Goal: Task Accomplishment & Management: Manage account settings

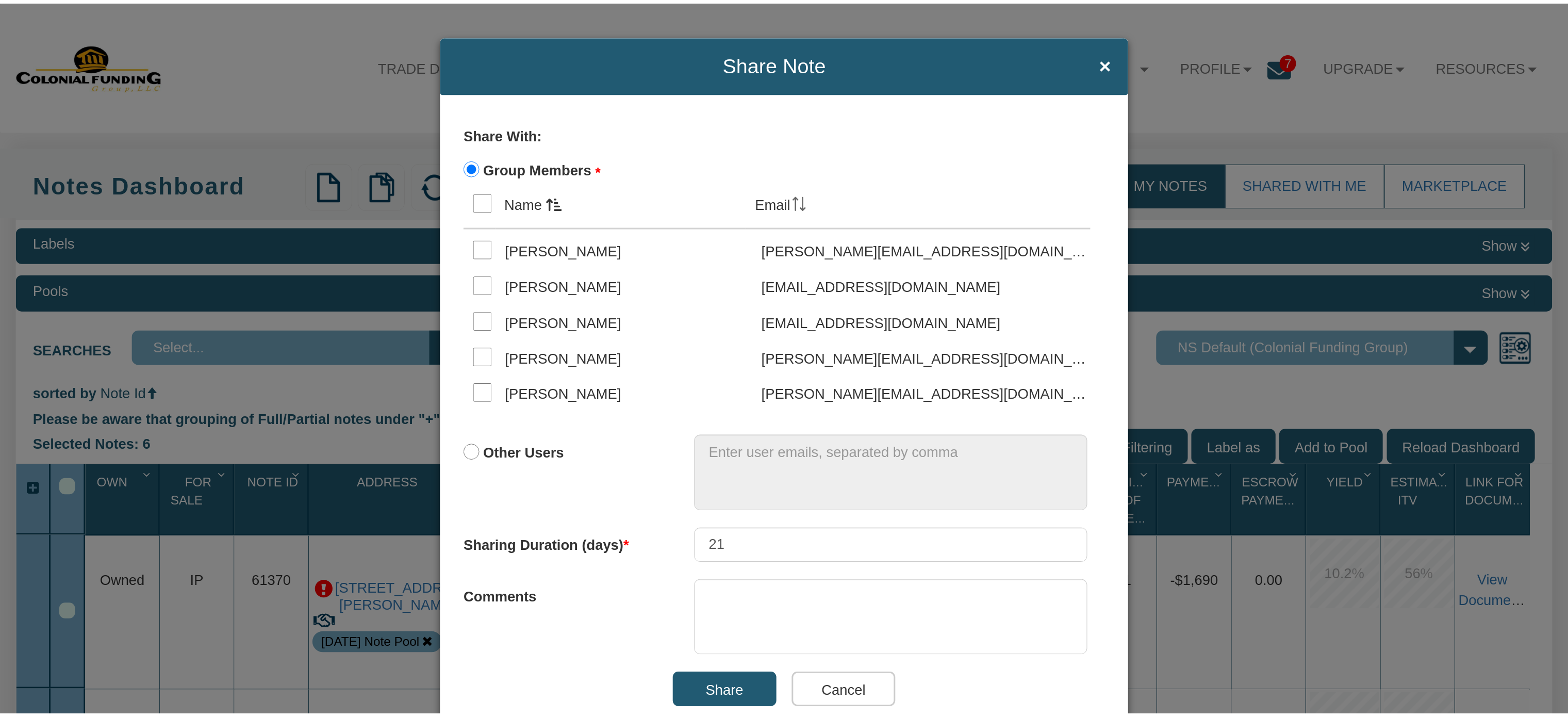
scroll to position [3862, 0]
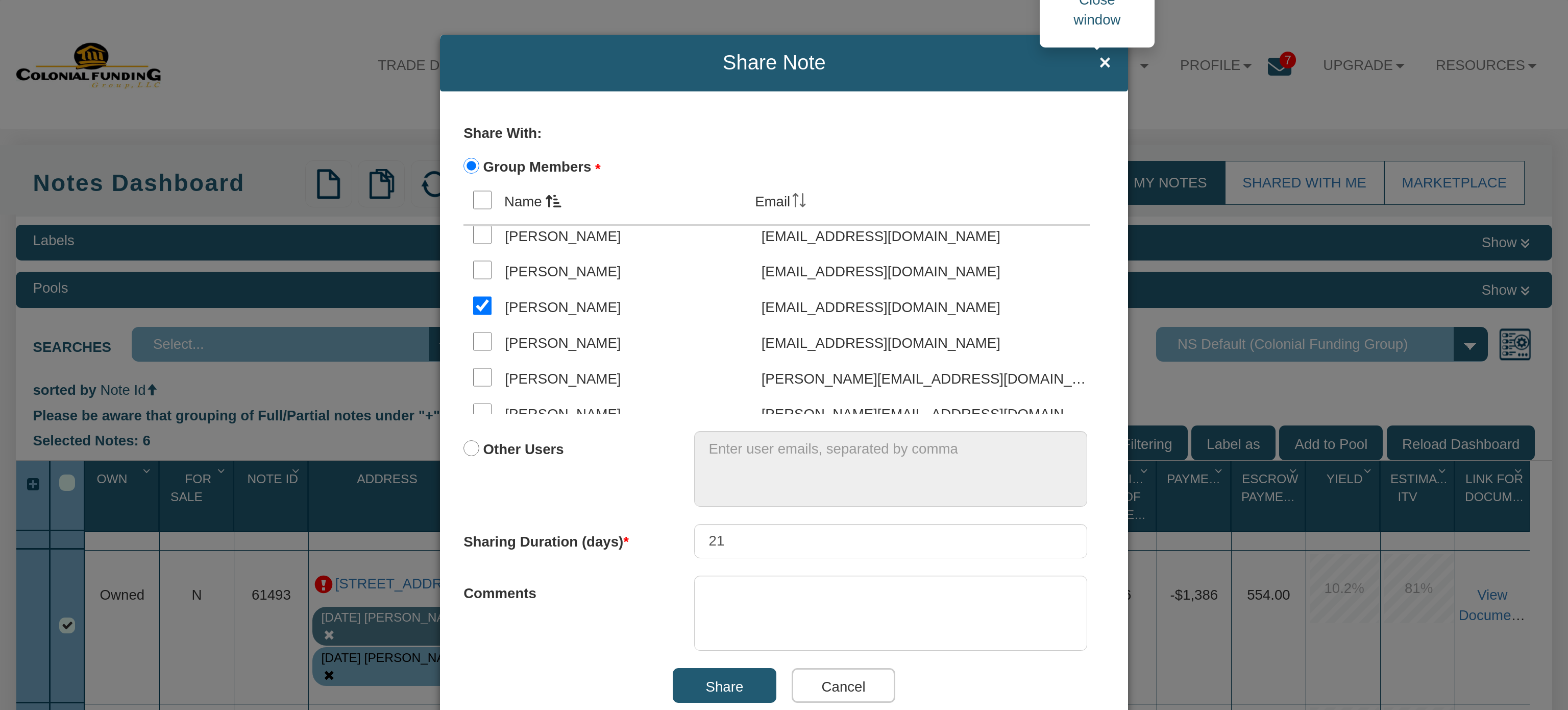
click at [1099, 63] on span "×" at bounding box center [1104, 63] width 12 height 23
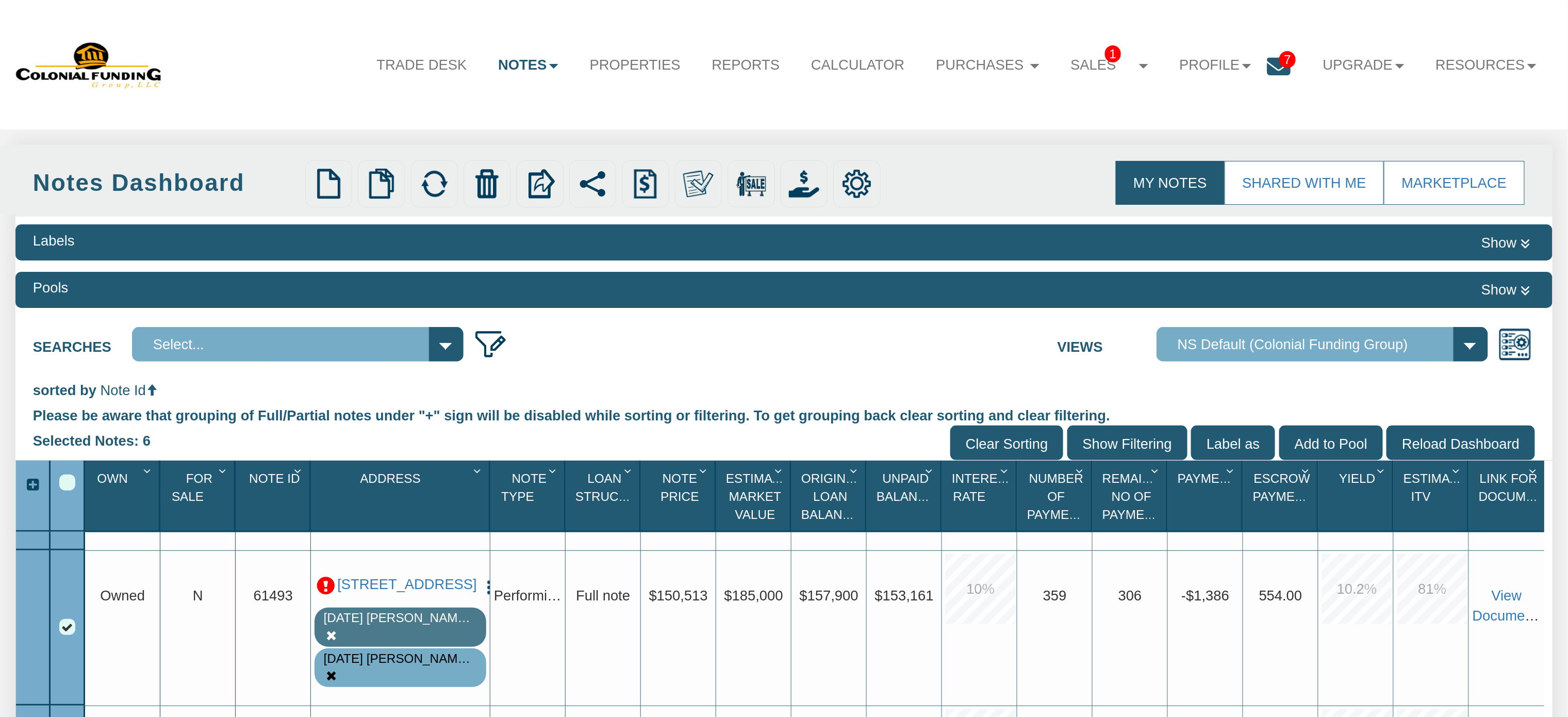
click at [224, 473] on icon "Column Menu" at bounding box center [224, 471] width 19 height 13
click at [1114, 443] on input "Show Filtering" at bounding box center [1127, 443] width 120 height 34
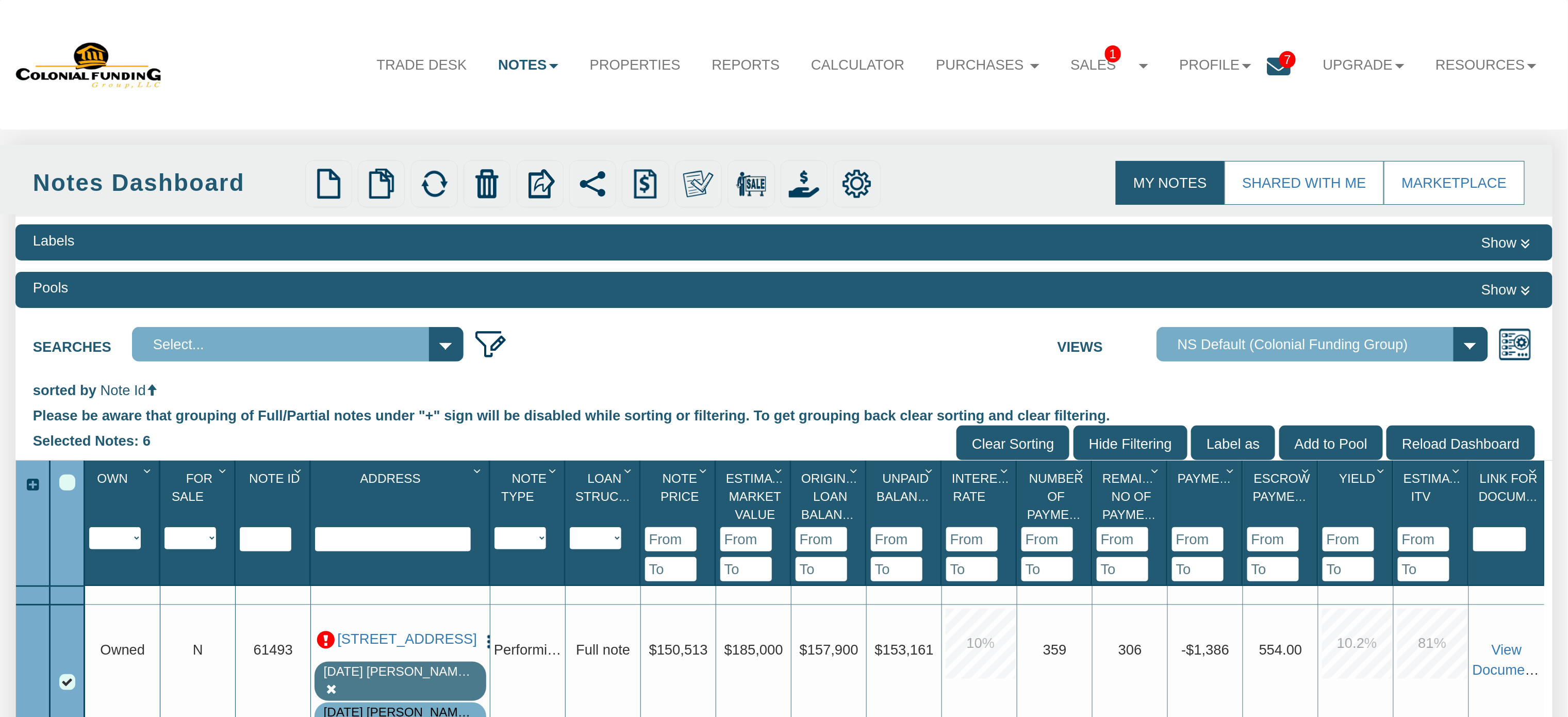
click at [206, 536] on select "Y N IP" at bounding box center [190, 538] width 52 height 22
select select "string:Y"
click at [165, 528] on select "Y N IP" at bounding box center [190, 538] width 52 height 22
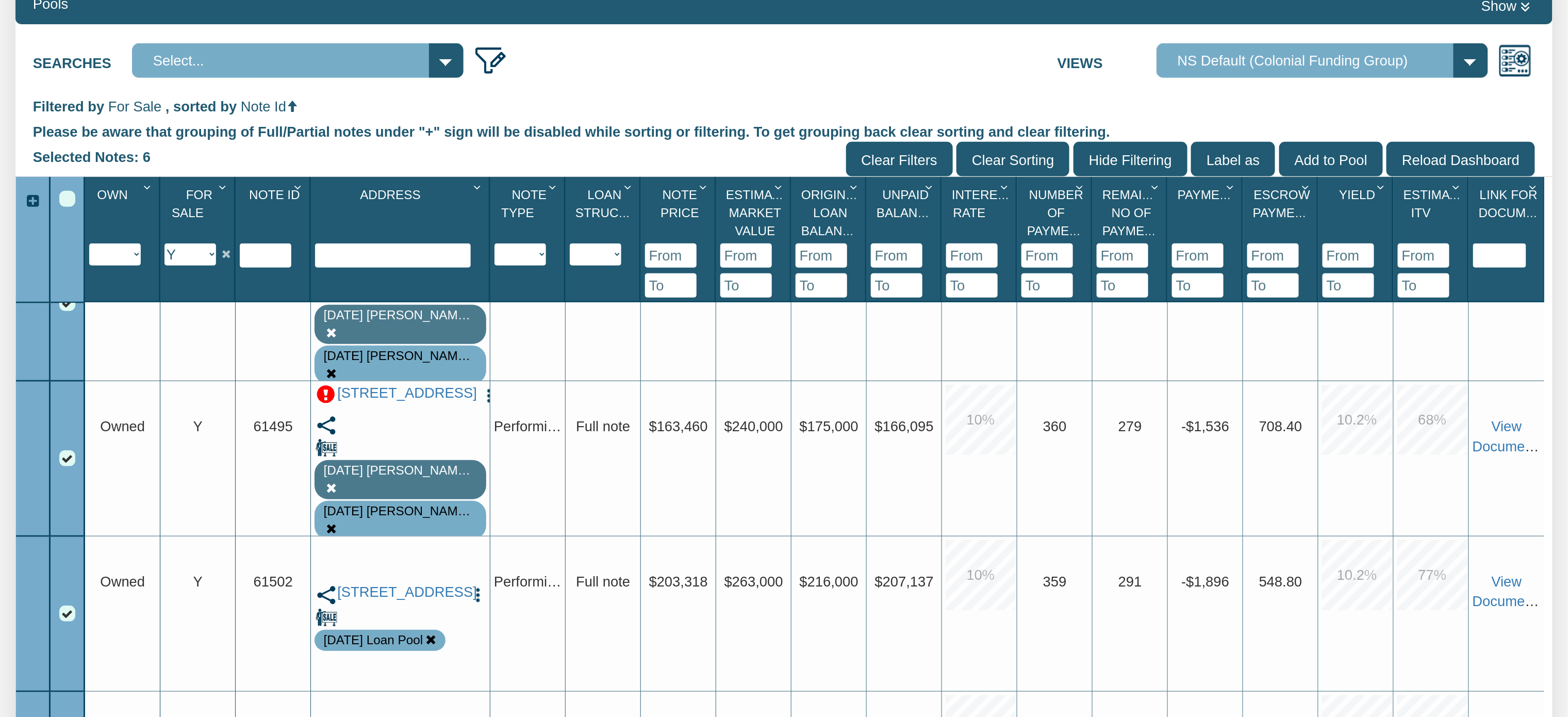
scroll to position [307, 0]
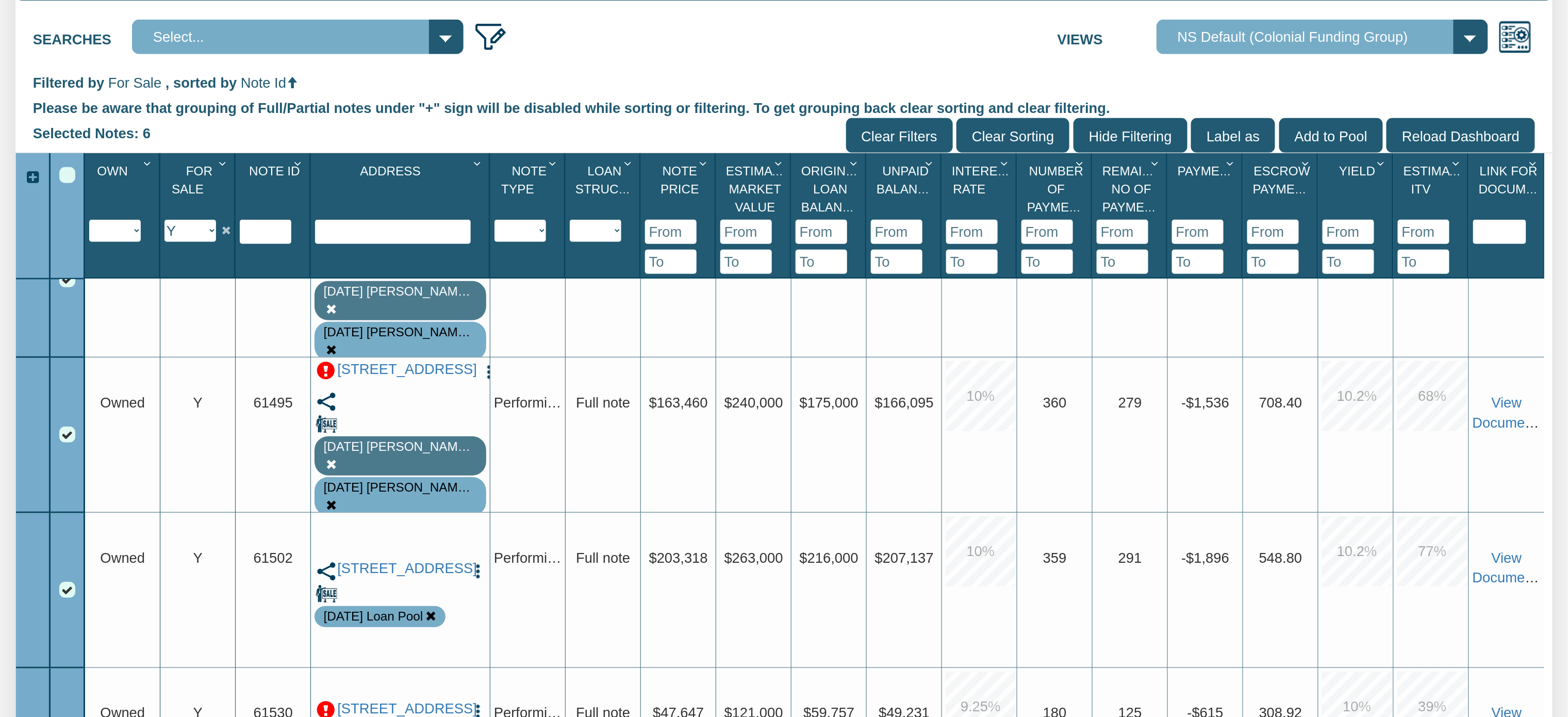
click at [326, 372] on p at bounding box center [326, 371] width 18 height 18
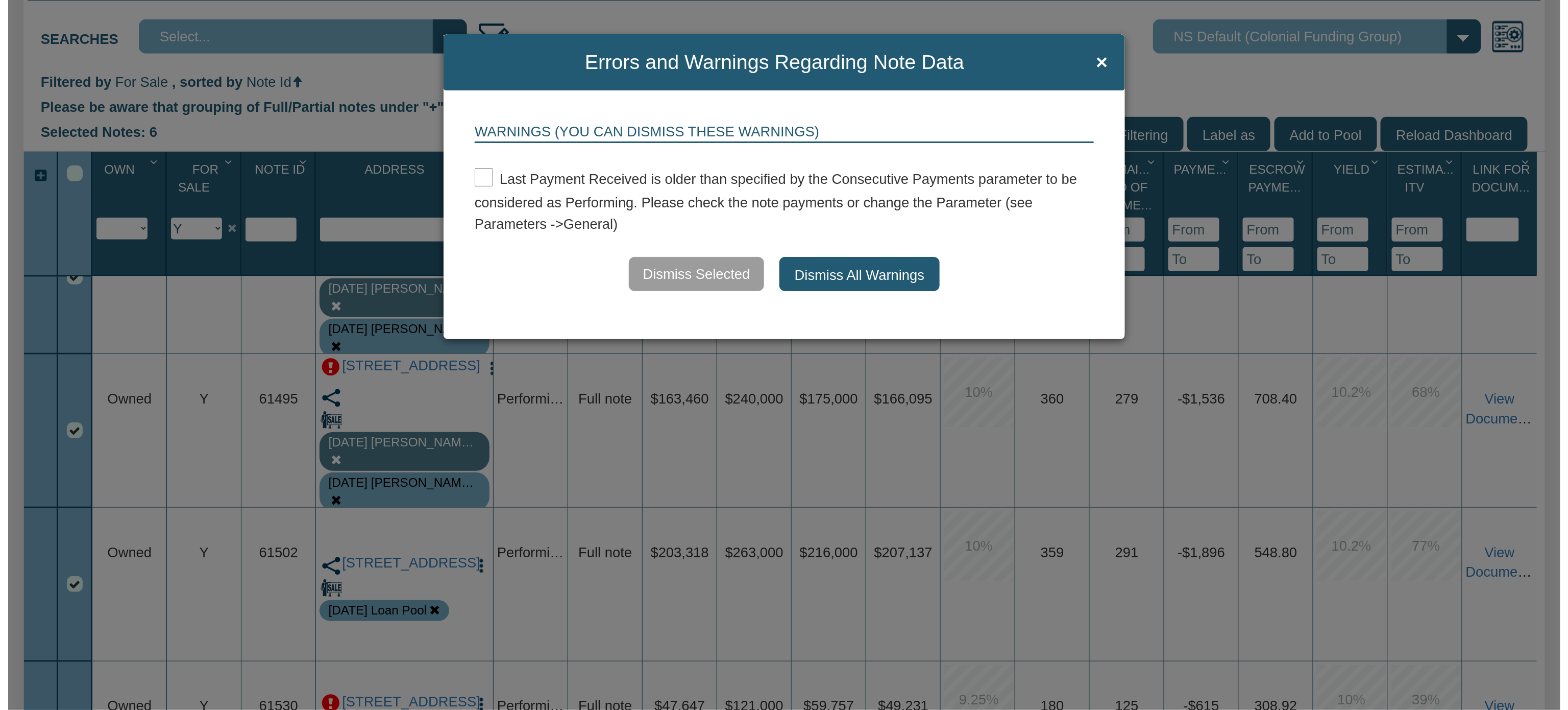
scroll to position [305, 0]
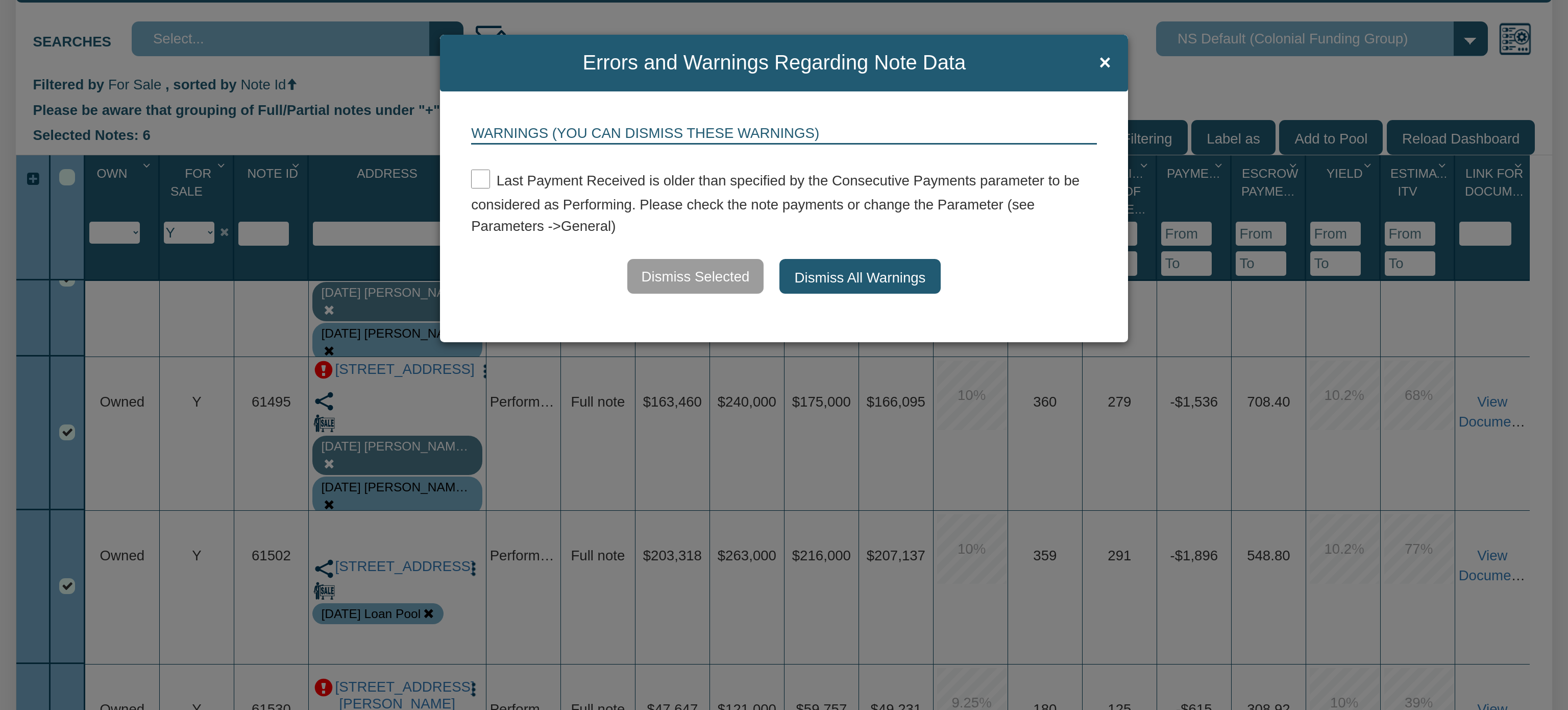
click at [892, 272] on button "Dismiss All Warnings" at bounding box center [860, 276] width 162 height 35
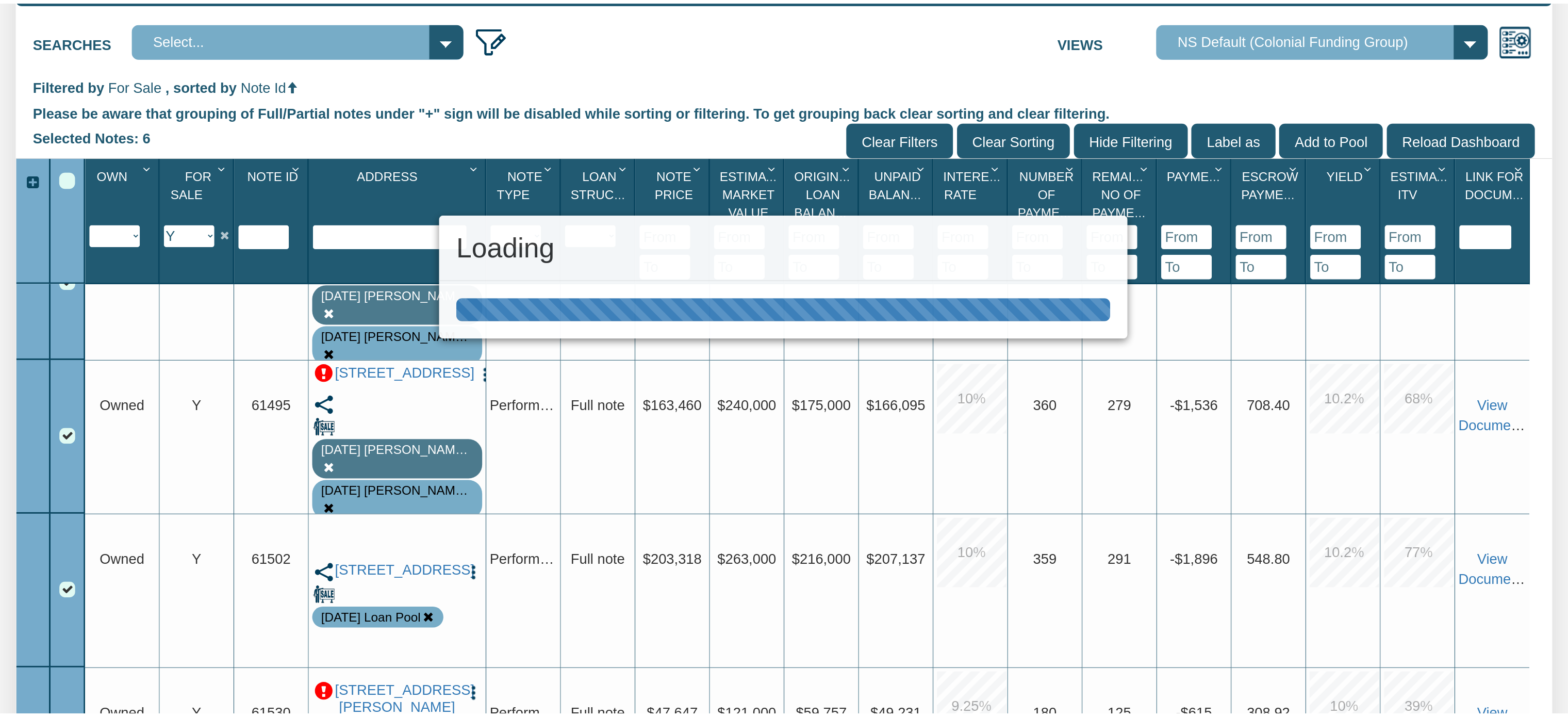
scroll to position [307, 0]
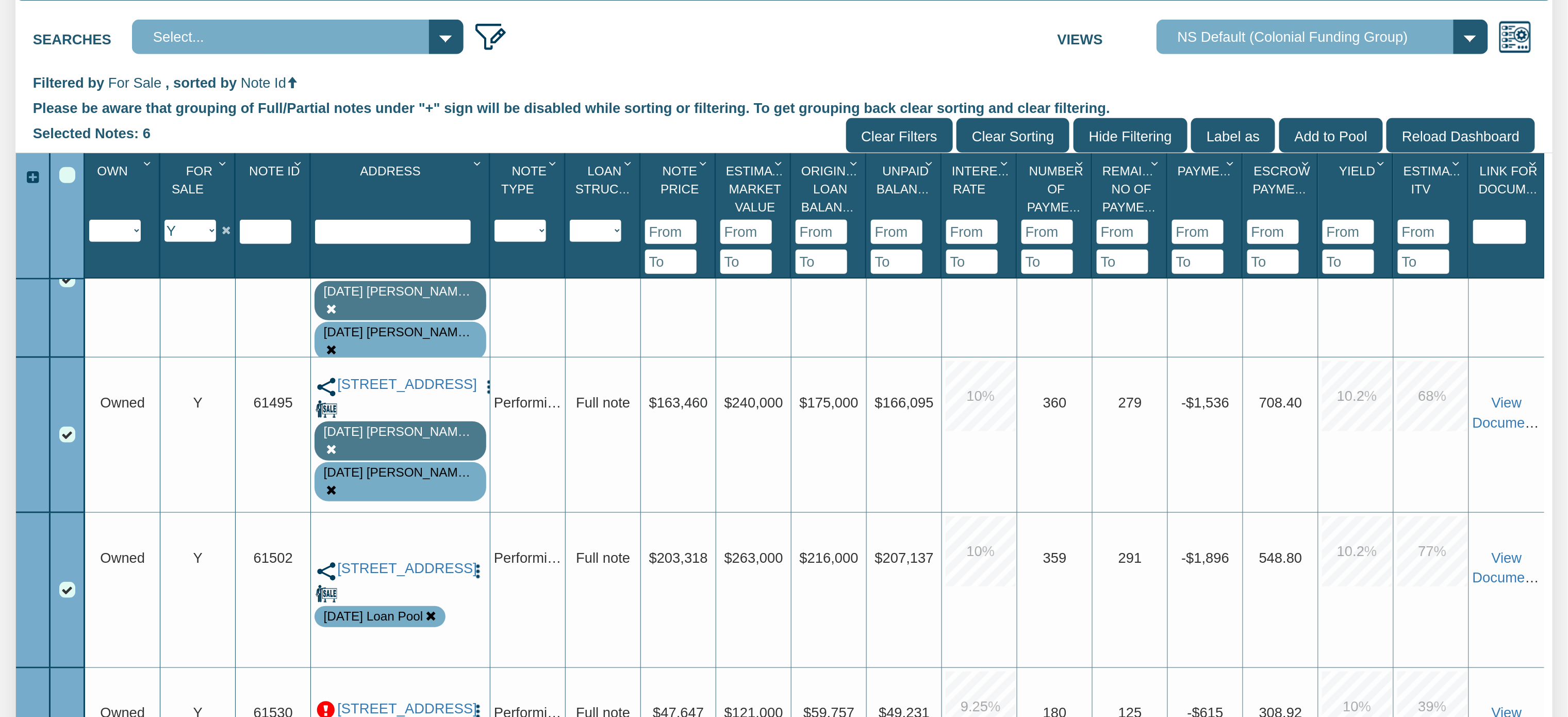
click at [329, 701] on p at bounding box center [326, 710] width 18 height 18
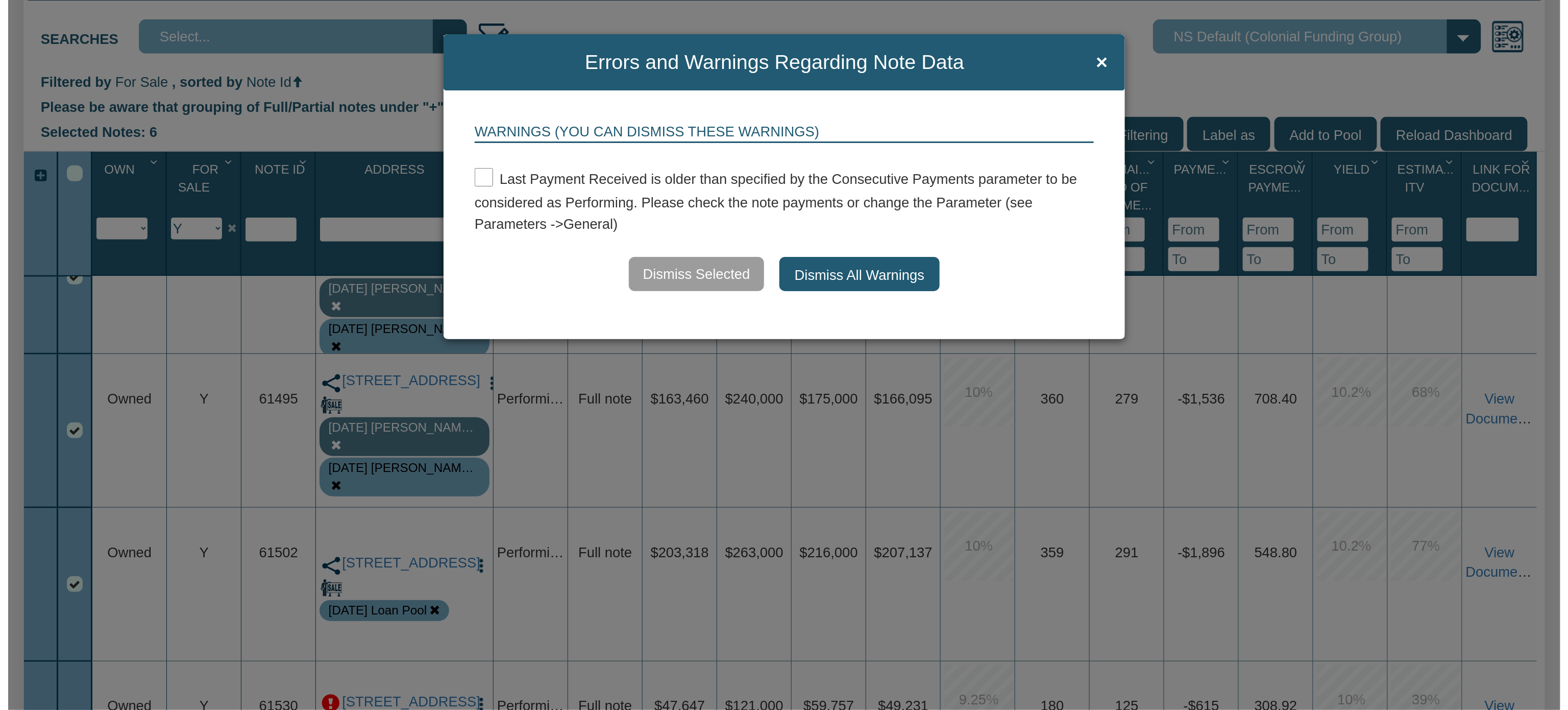
scroll to position [305, 0]
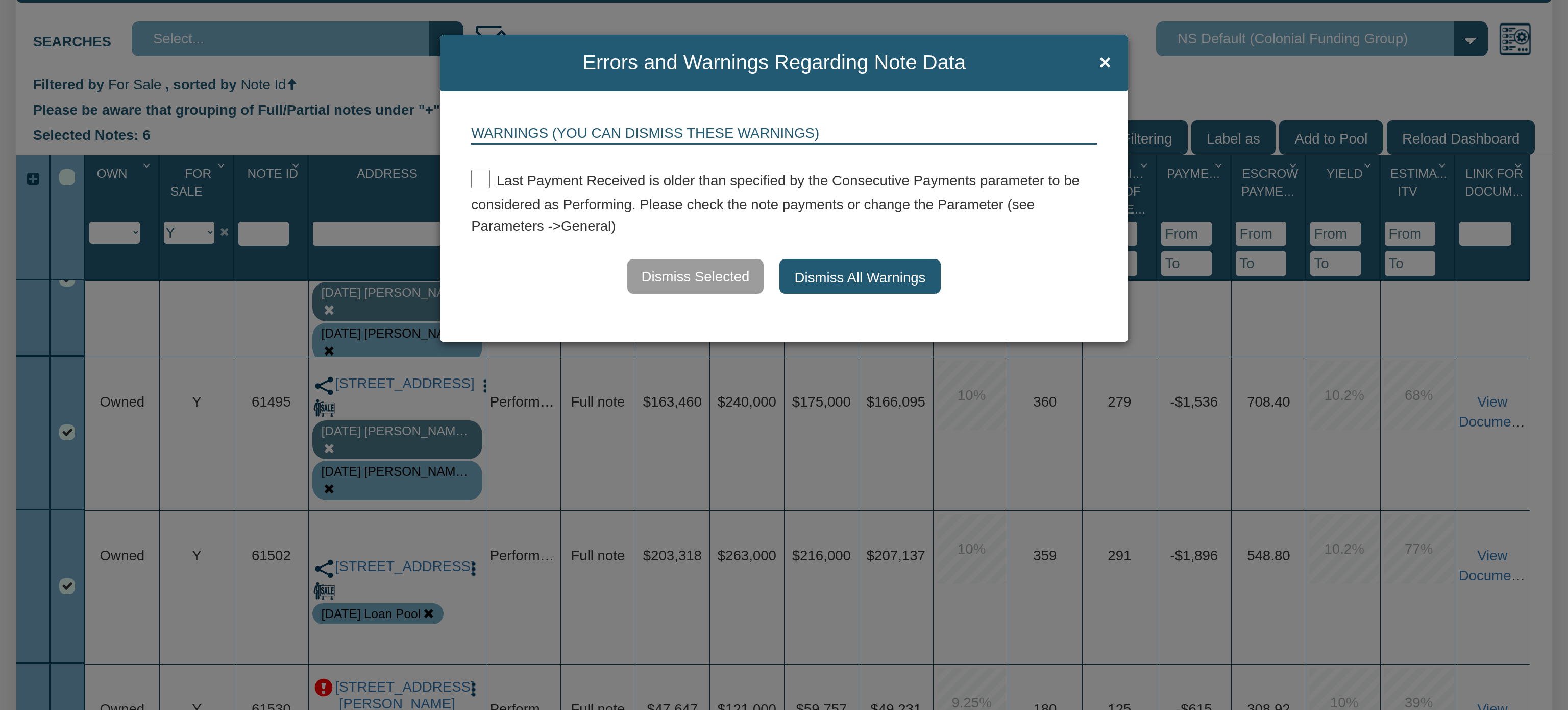
click at [892, 270] on button "Dismiss All Warnings" at bounding box center [860, 276] width 162 height 35
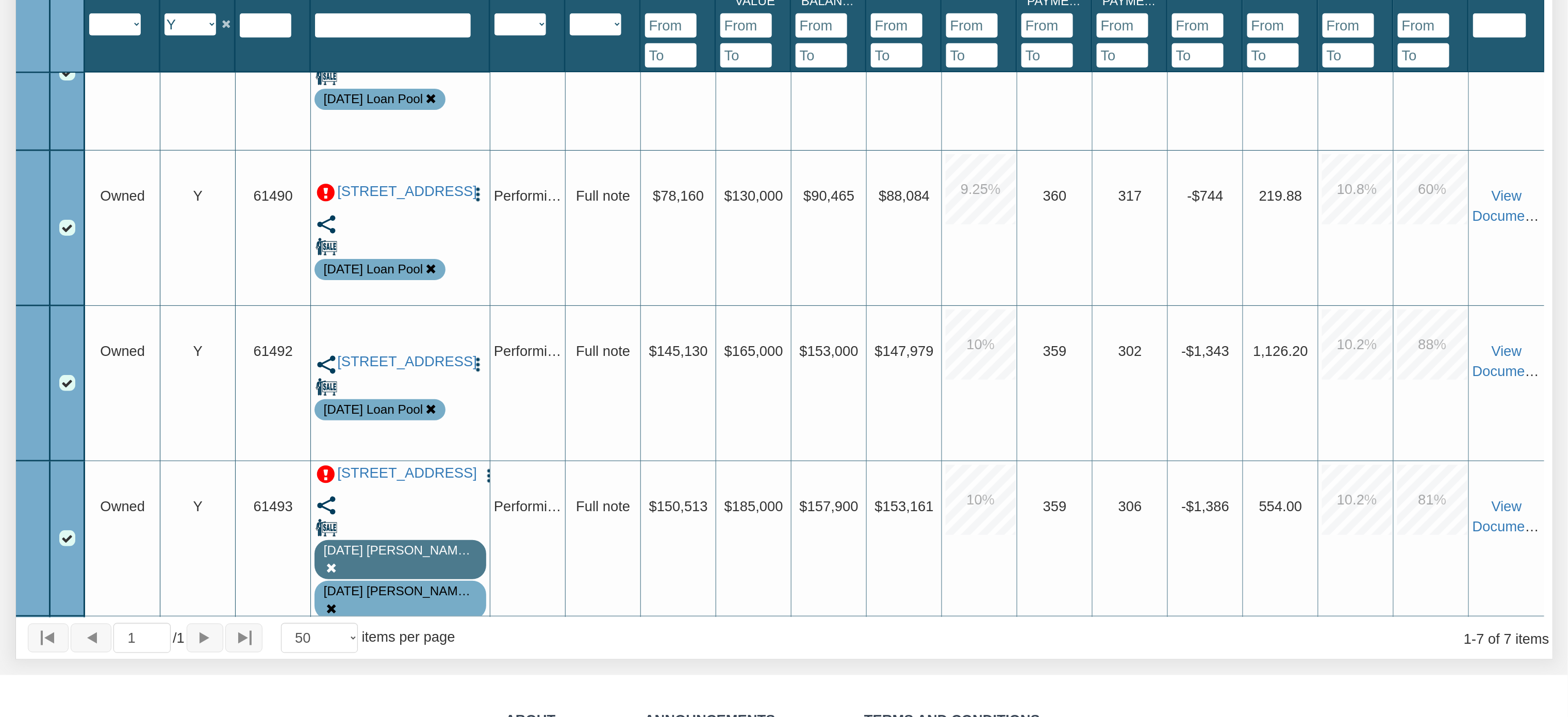
scroll to position [68, 0]
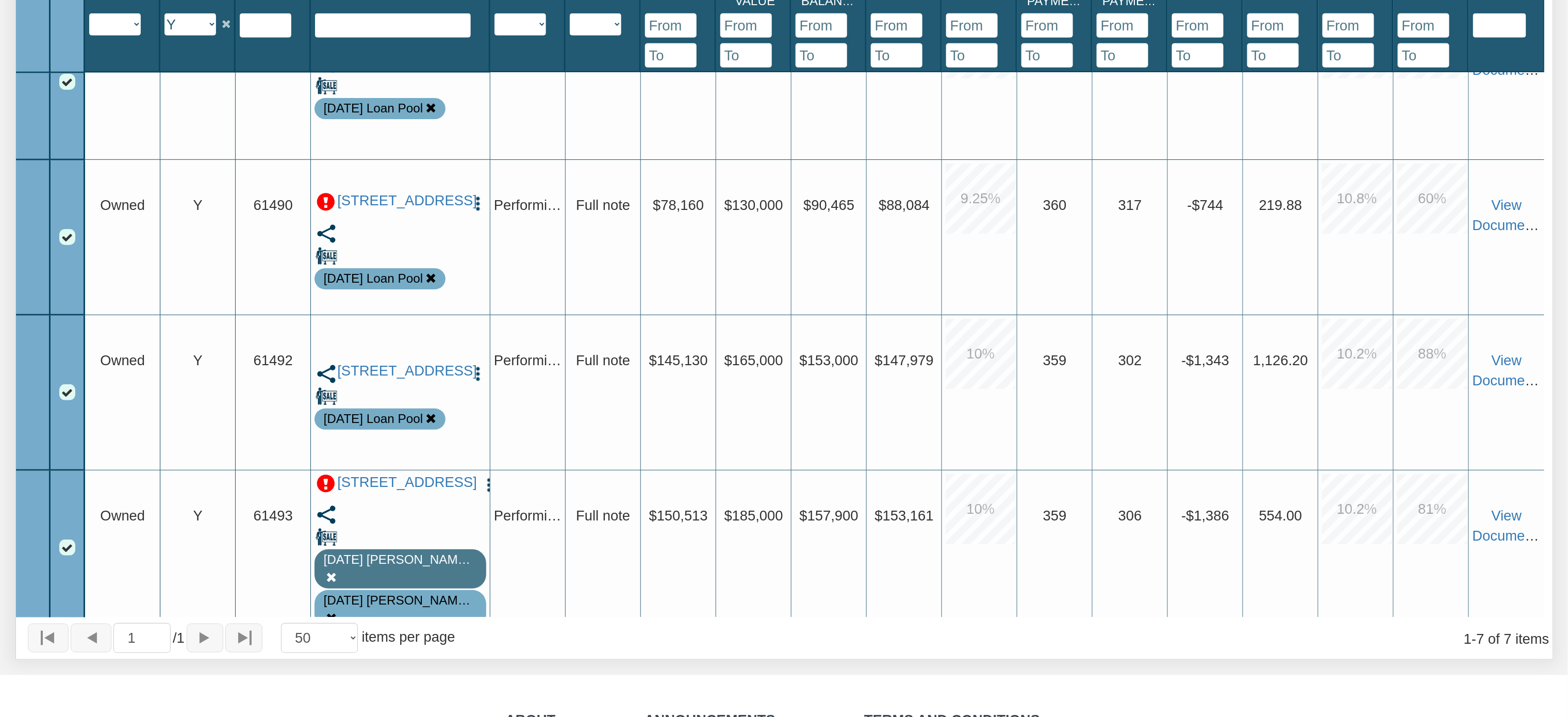
click at [326, 493] on p at bounding box center [326, 483] width 18 height 18
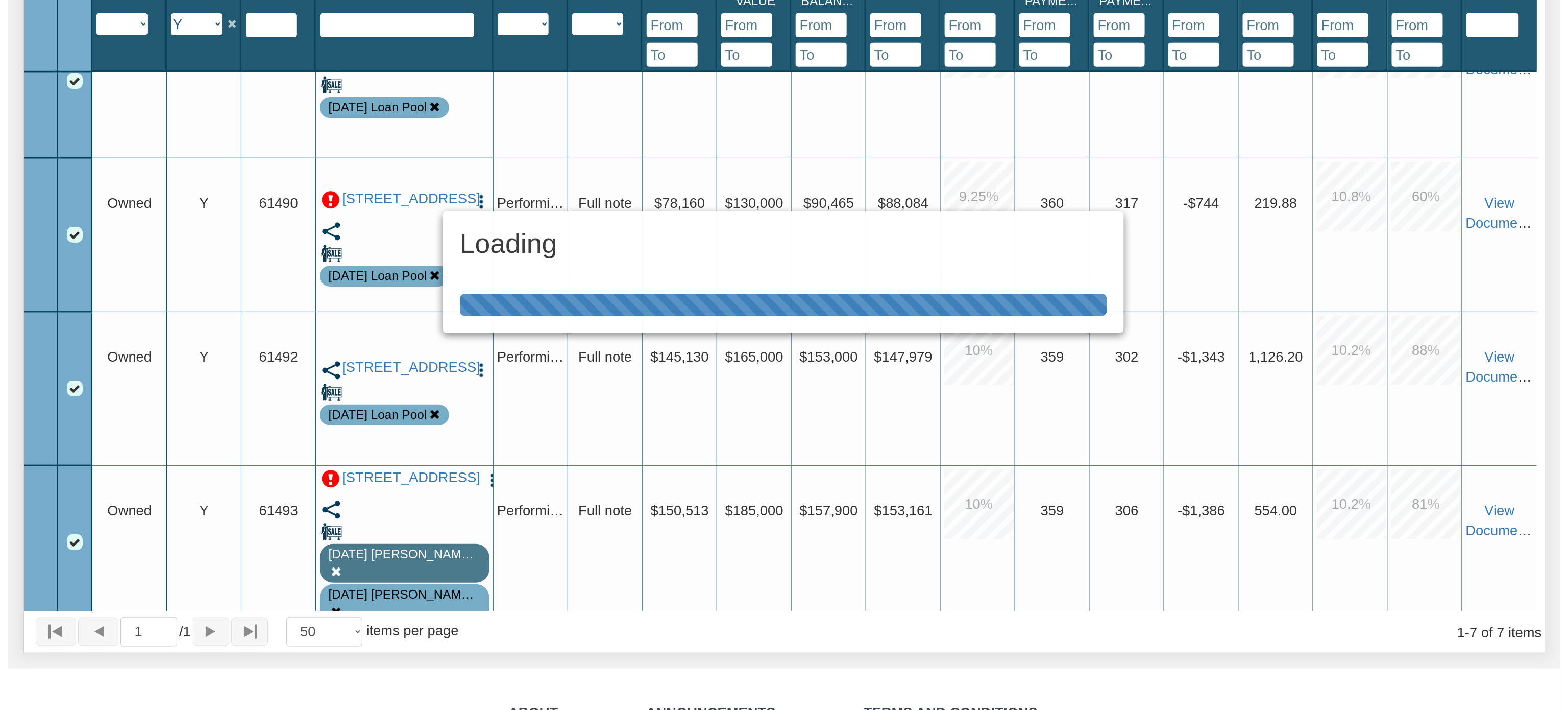
scroll to position [510, 0]
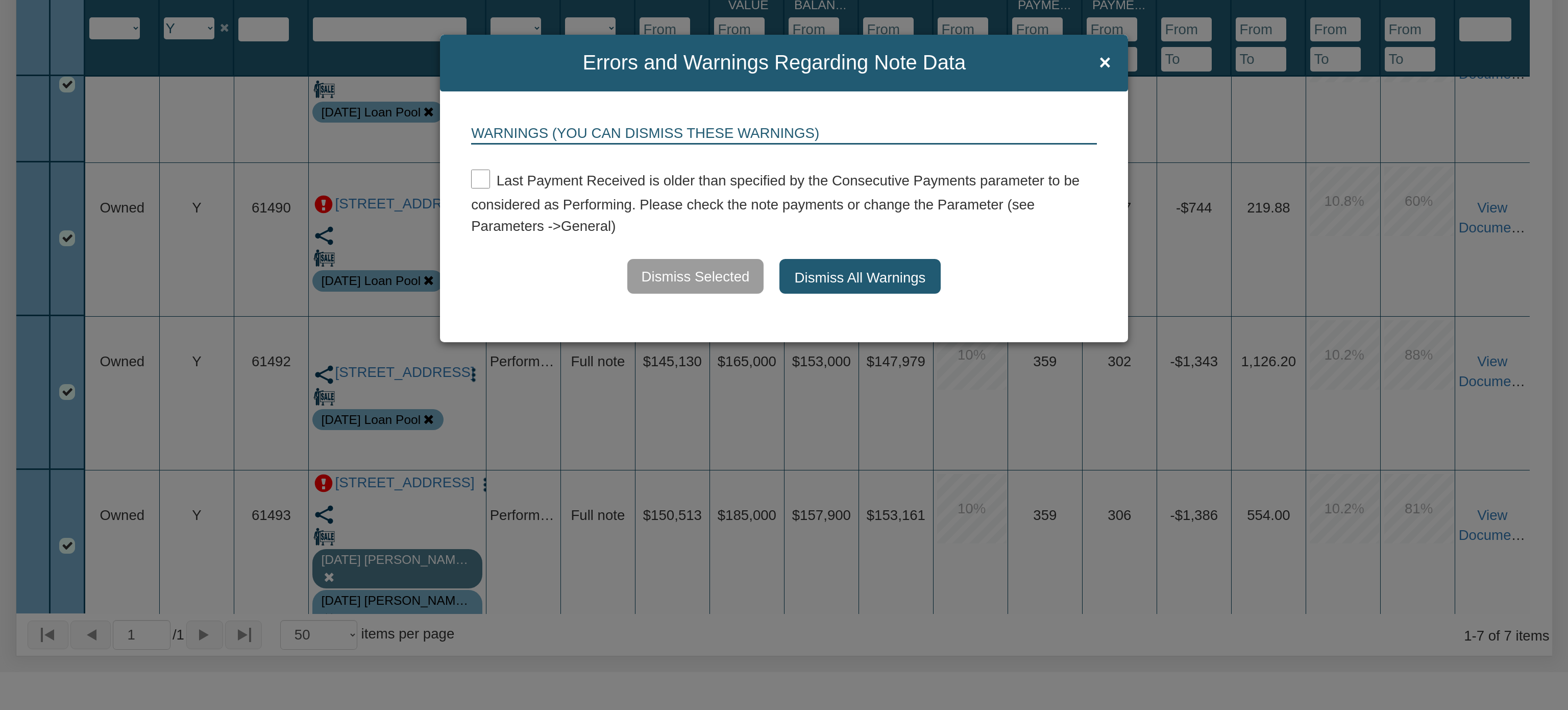
click at [839, 270] on button "Dismiss All Warnings" at bounding box center [860, 276] width 162 height 35
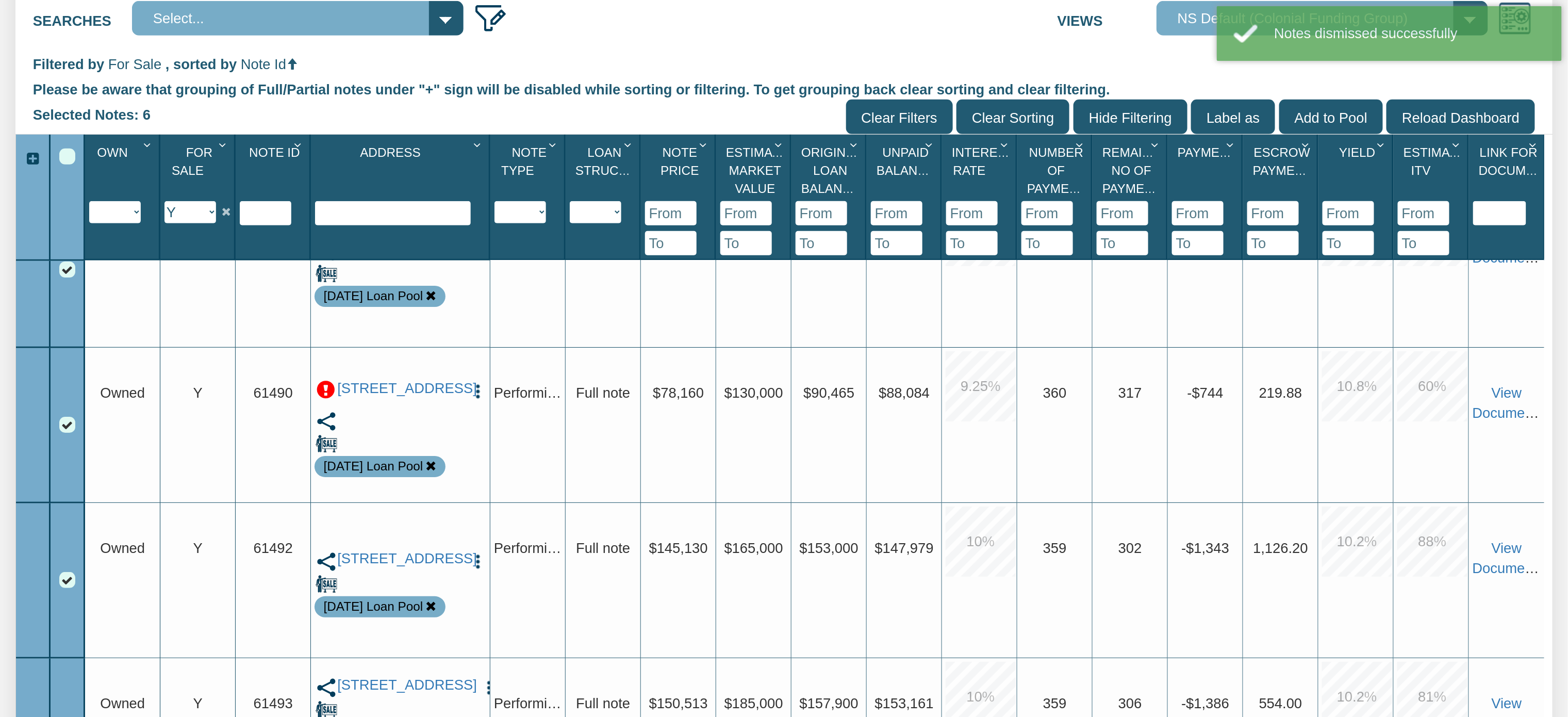
scroll to position [315, 0]
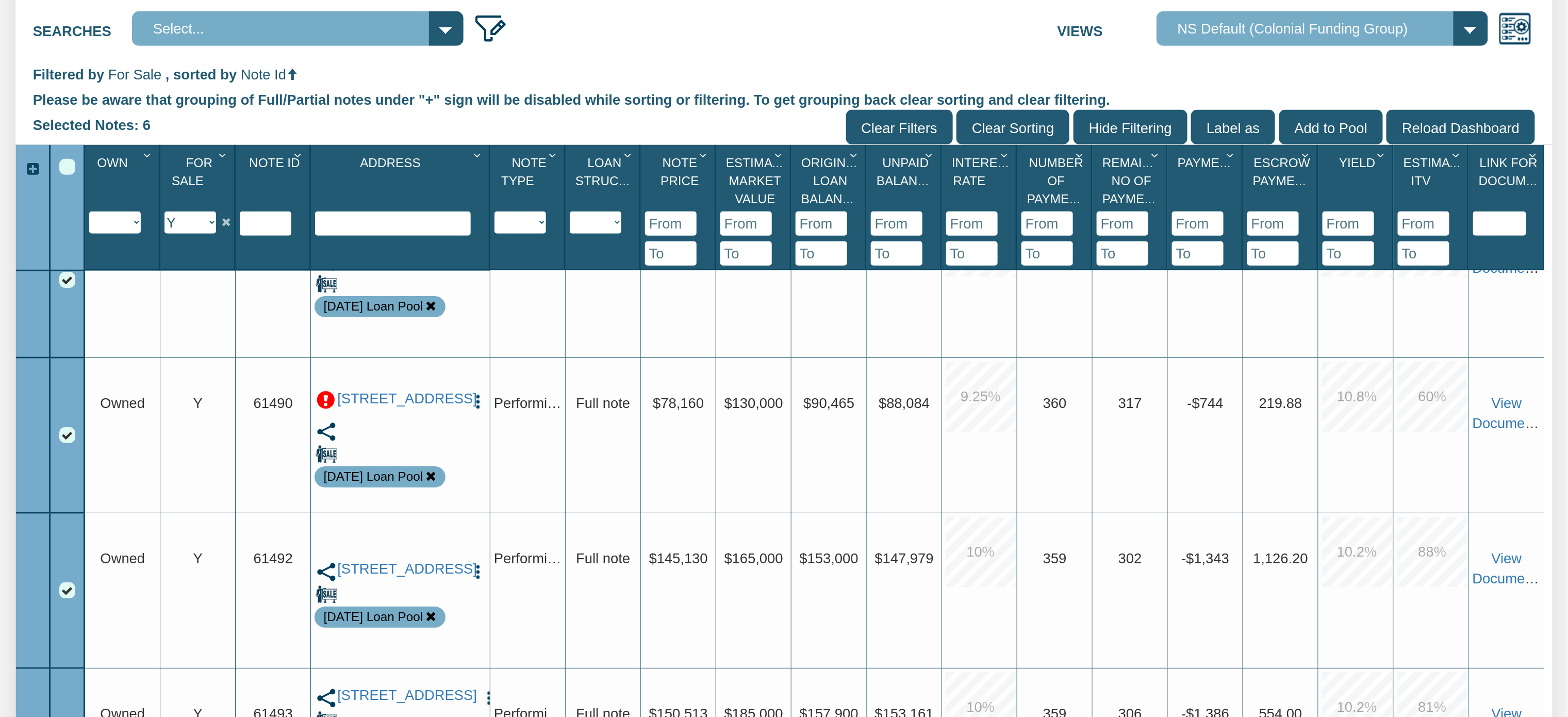
click at [477, 401] on img "button" at bounding box center [478, 402] width 17 height 17
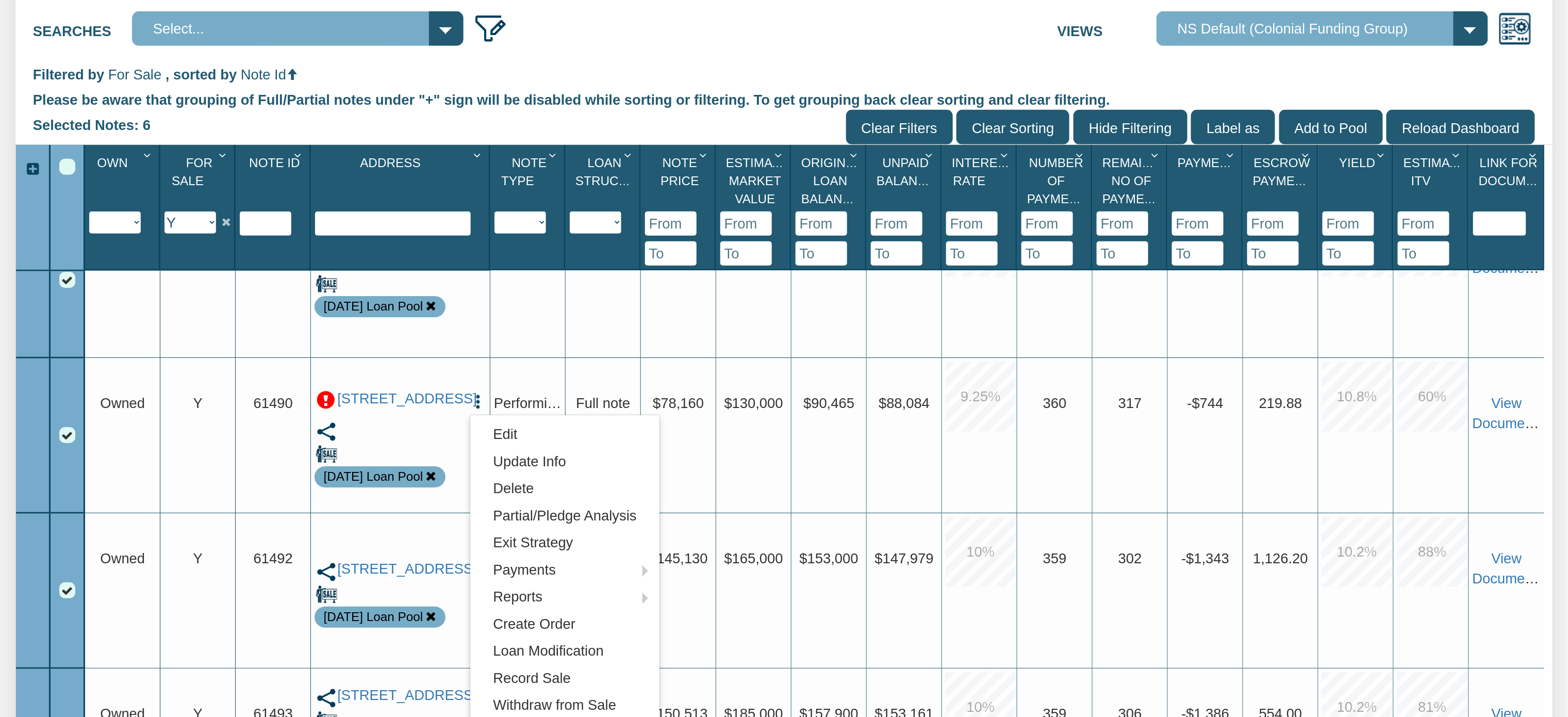
click at [327, 391] on p at bounding box center [326, 400] width 18 height 18
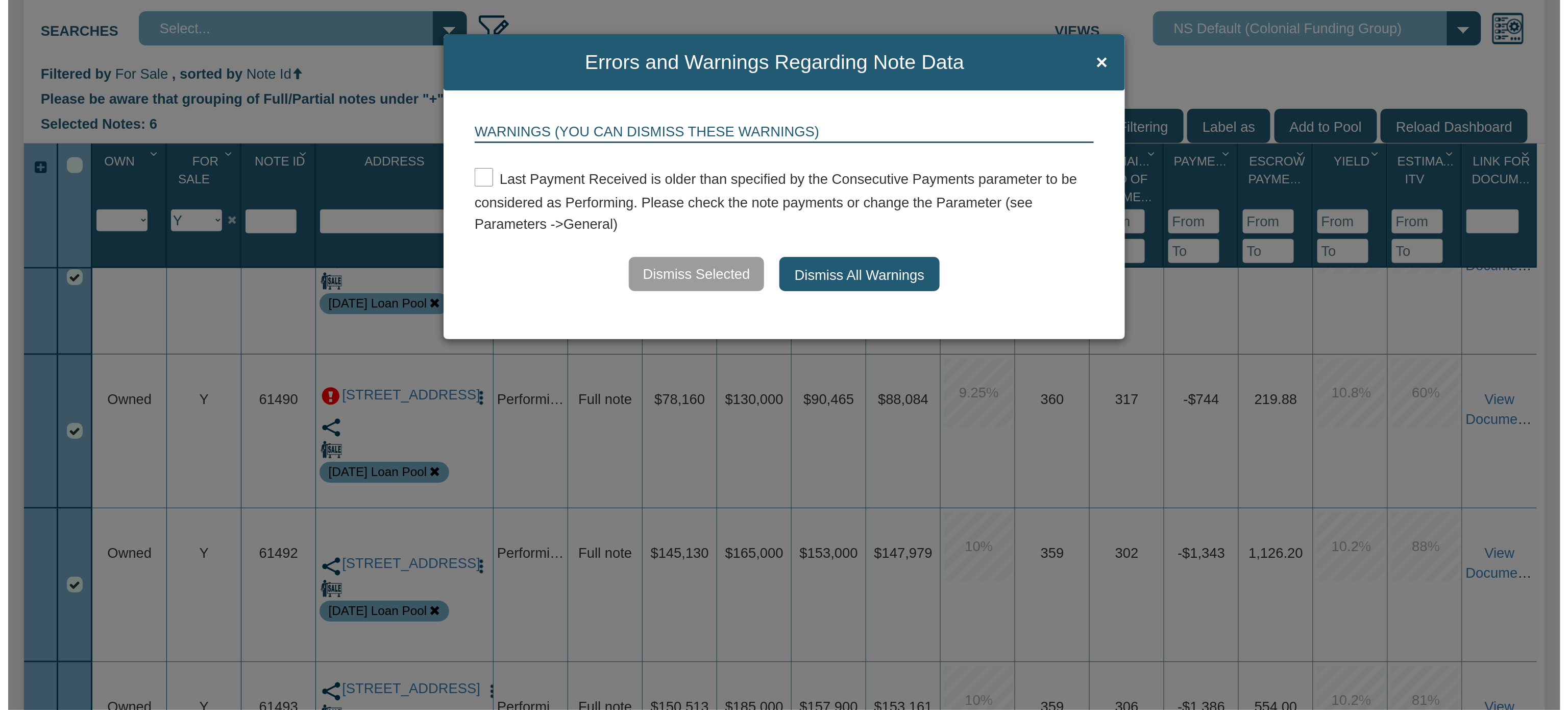
scroll to position [314, 0]
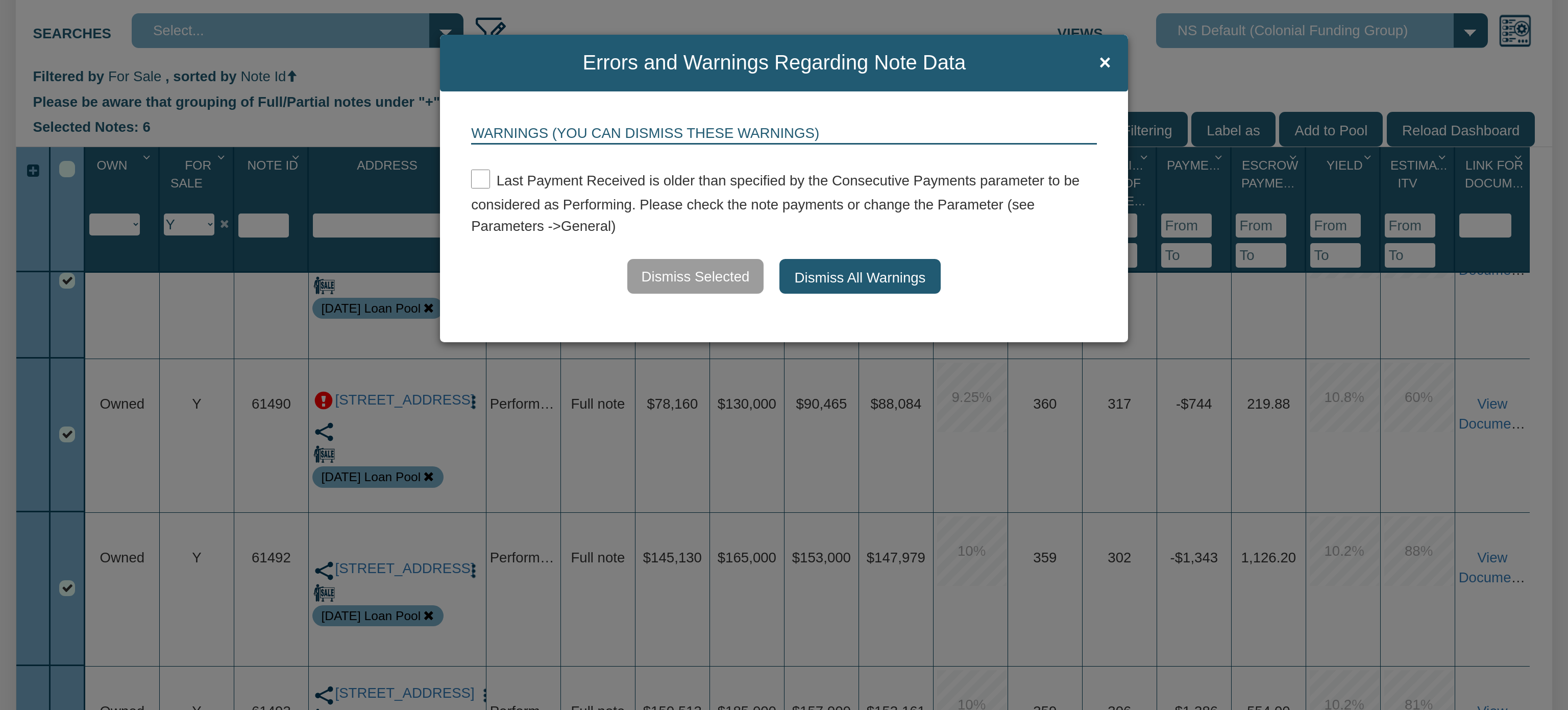
click at [813, 283] on button "Dismiss All Warnings" at bounding box center [860, 276] width 162 height 35
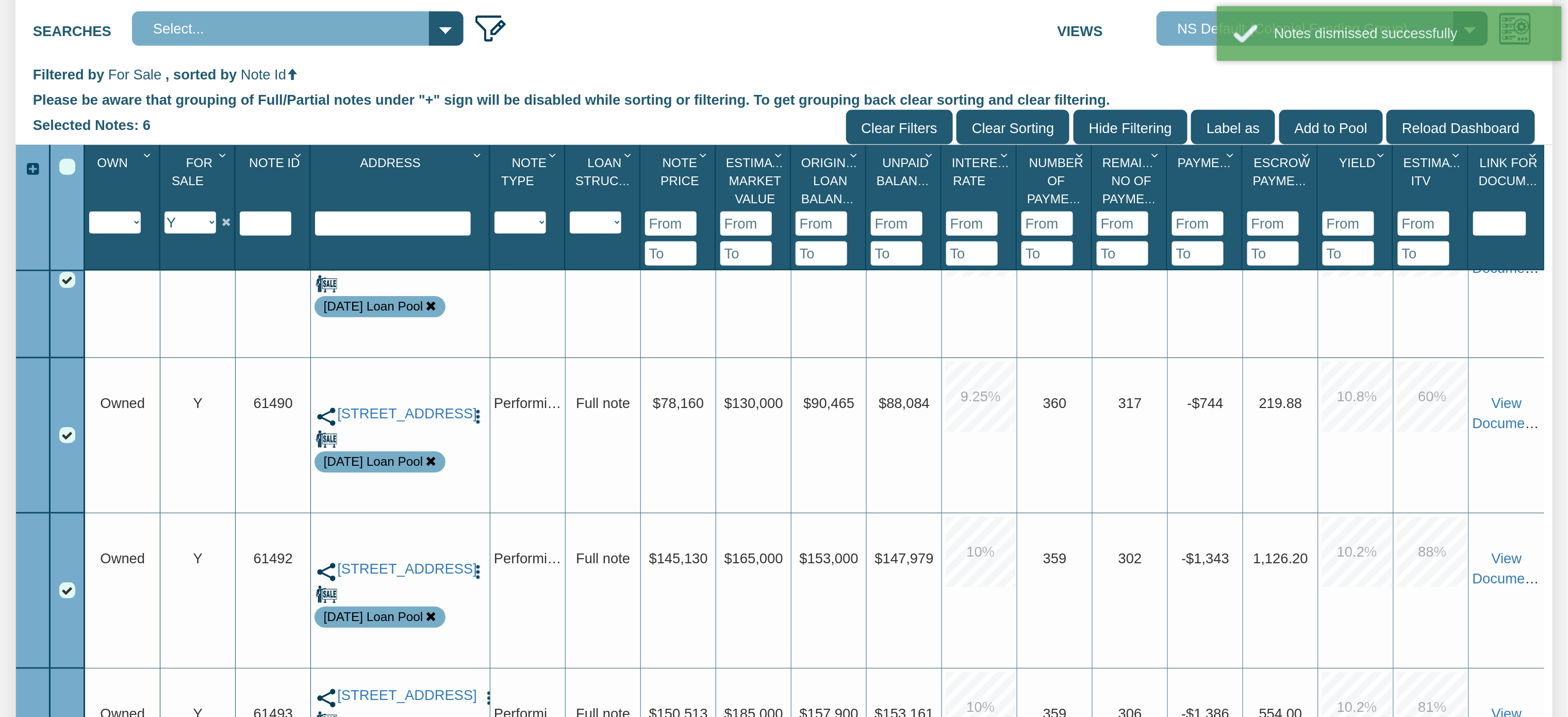
scroll to position [0, 0]
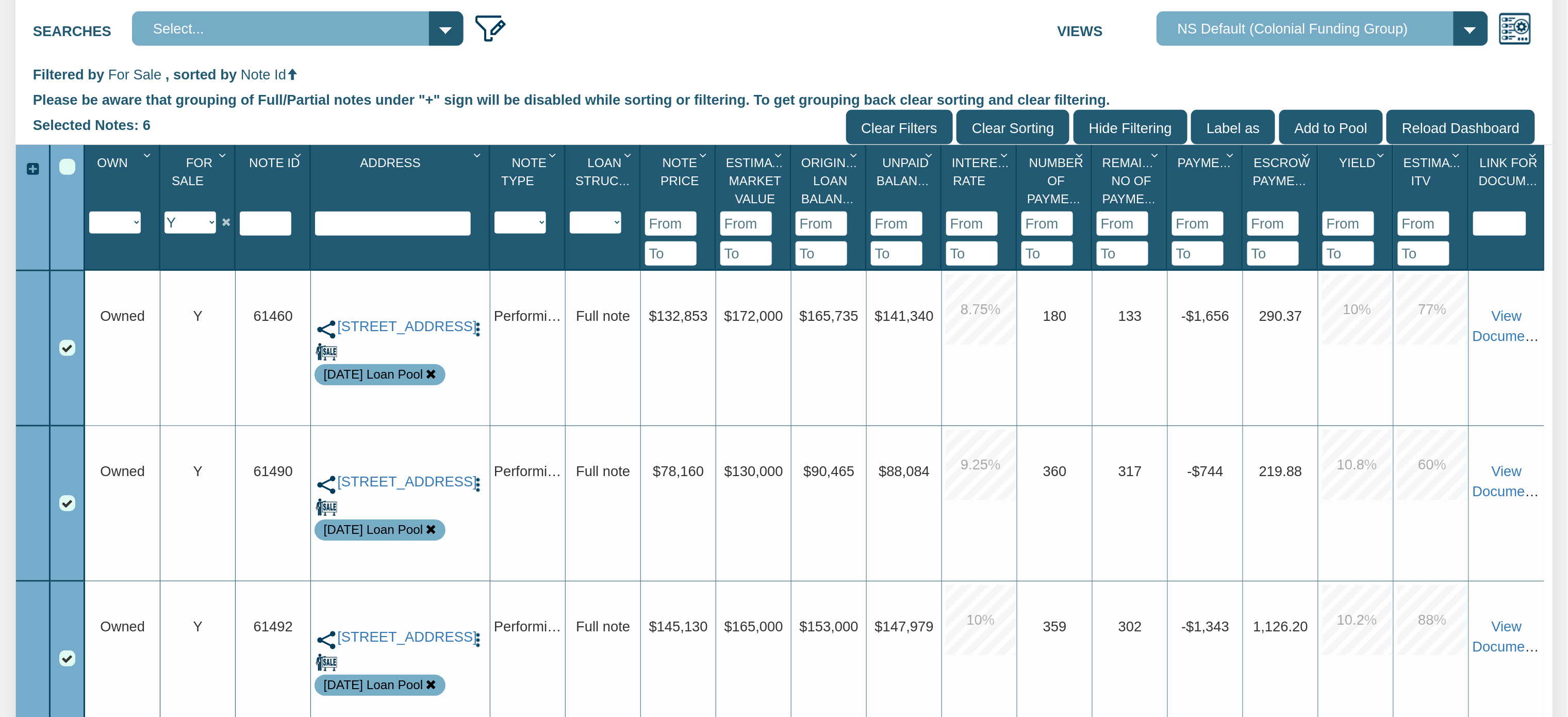
click at [297, 156] on icon "Column Menu" at bounding box center [299, 155] width 19 height 13
click at [241, 285] on button "Sort Ascending" at bounding box center [243, 285] width 137 height 29
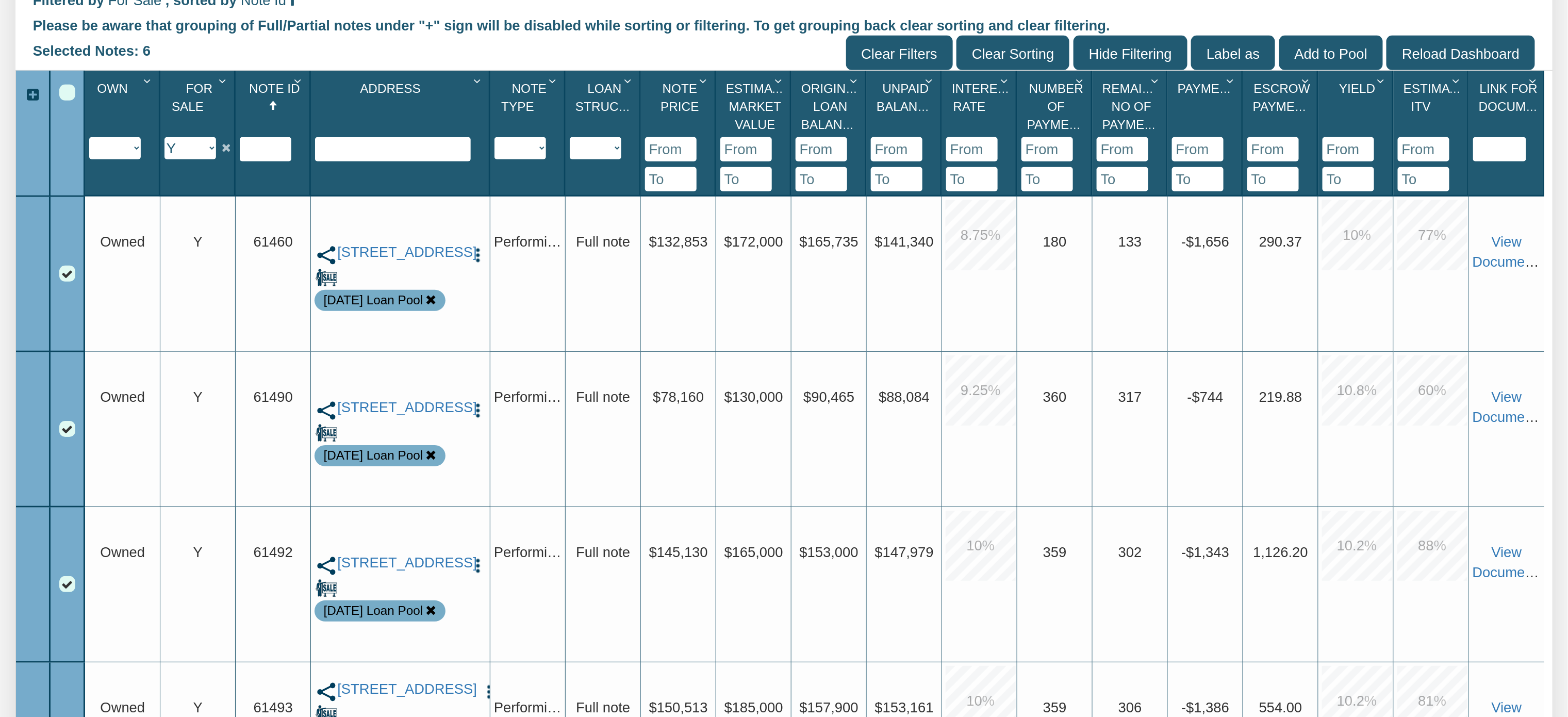
scroll to position [388, 0]
